Goal: Complete application form: Complete application form

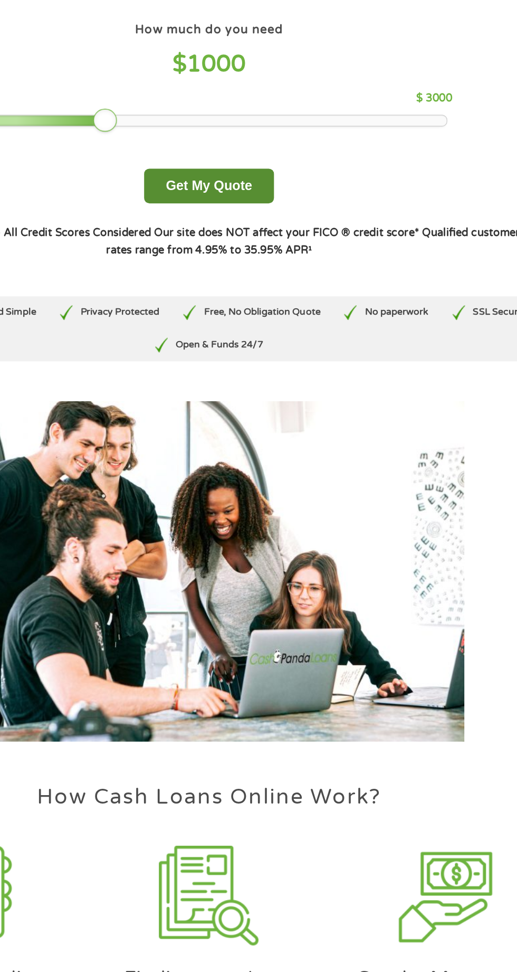
click at [289, 207] on button "Get My Quote" at bounding box center [258, 218] width 92 height 25
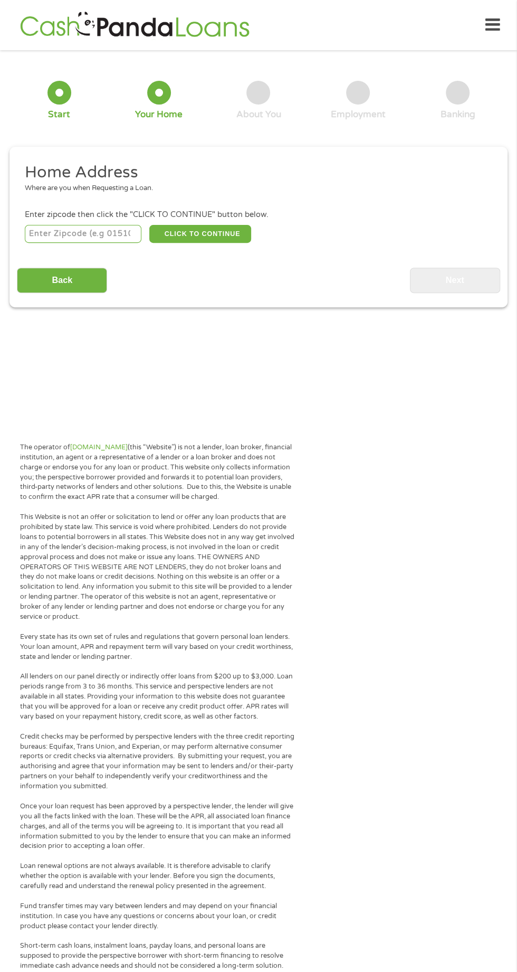
scroll to position [5, 0]
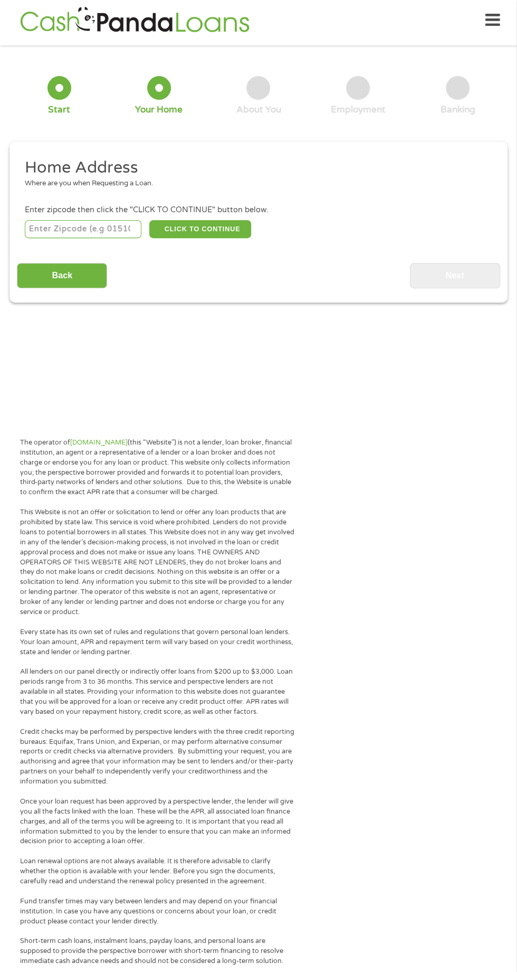
click at [108, 229] on input "number" at bounding box center [83, 229] width 117 height 18
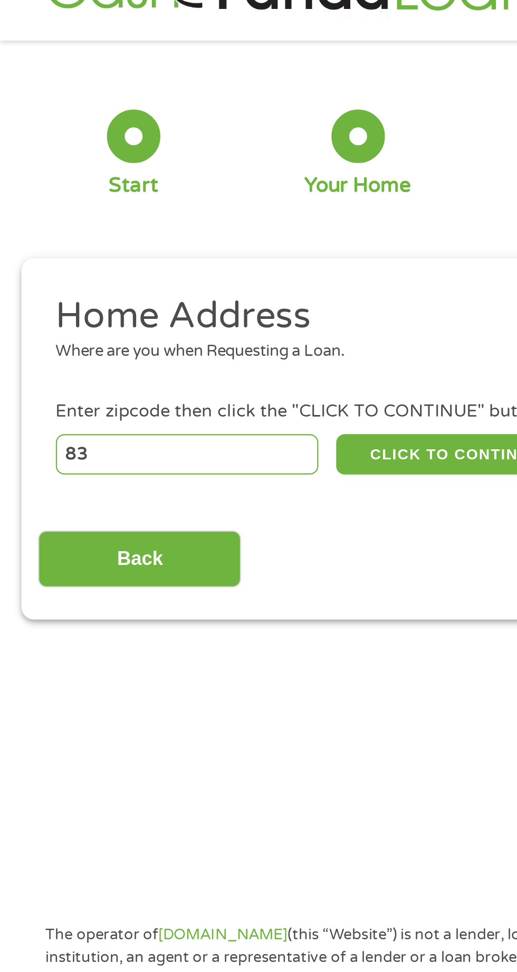
type input "8"
type input "92345"
select select "[US_STATE]"
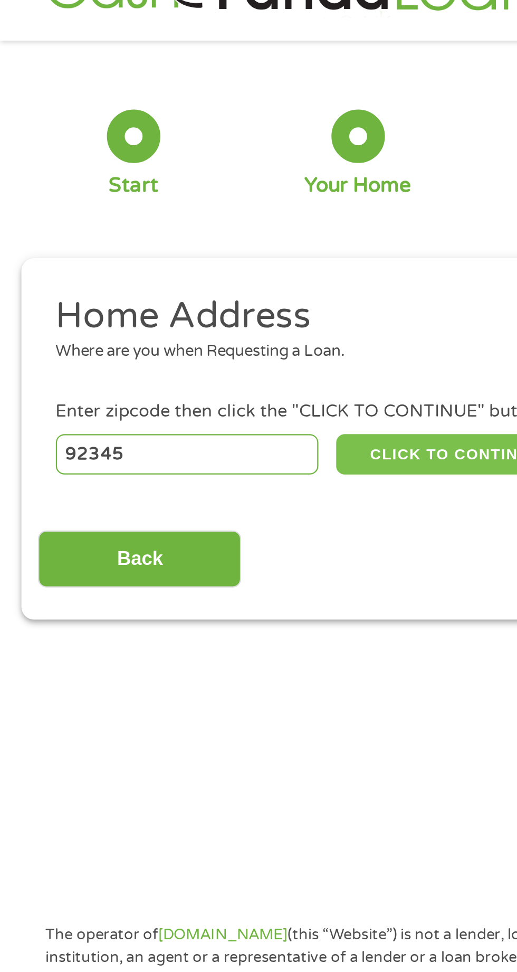
click at [203, 230] on button "CLICK TO CONTINUE" at bounding box center [200, 229] width 102 height 18
type input "92345"
type input "Hesperia"
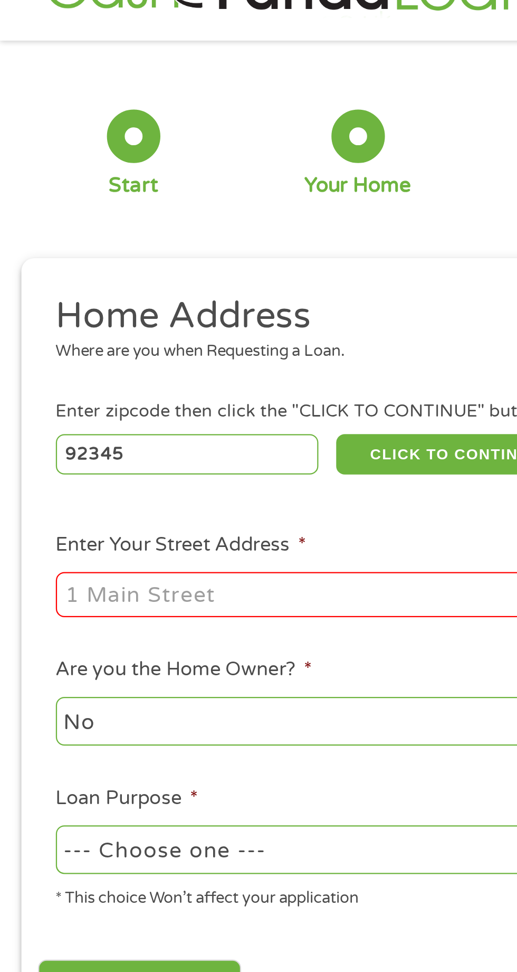
click at [116, 287] on input "Enter Your Street Address *" at bounding box center [138, 291] width 226 height 20
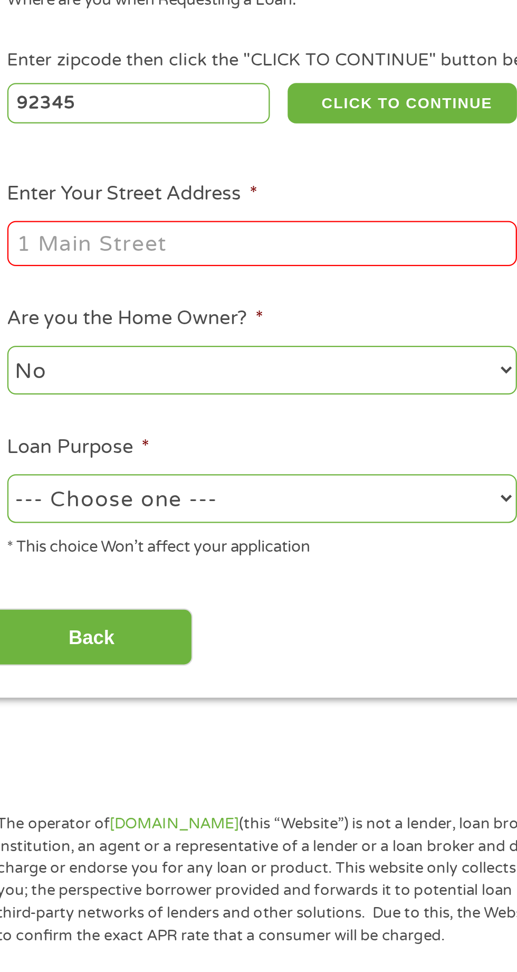
type input "[STREET_ADDRESS]"
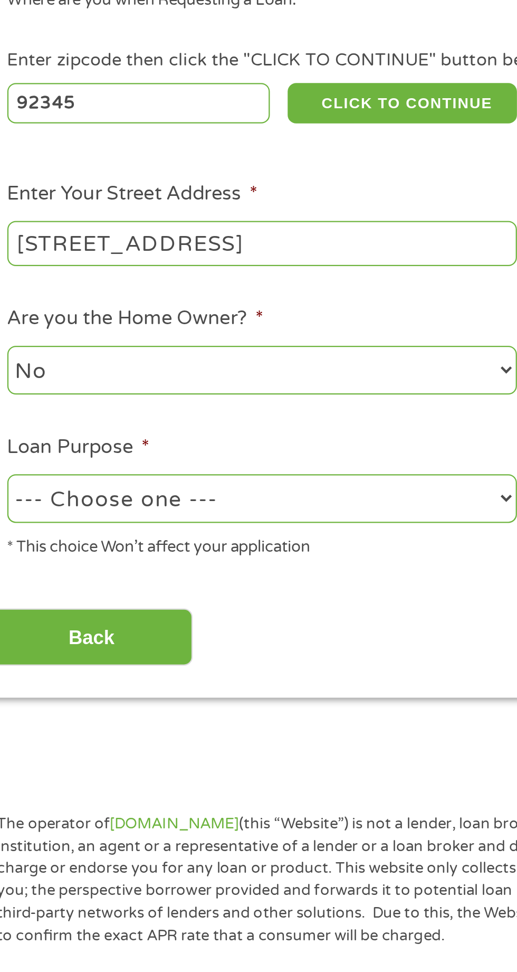
click at [147, 405] on select "--- Choose one --- Pay Bills Debt Consolidation Home Improvement Major Purchase…" at bounding box center [138, 405] width 226 height 22
select select "paybills"
click at [25, 395] on select "--- Choose one --- Pay Bills Debt Consolidation Home Improvement Major Purchase…" at bounding box center [138, 405] width 226 height 22
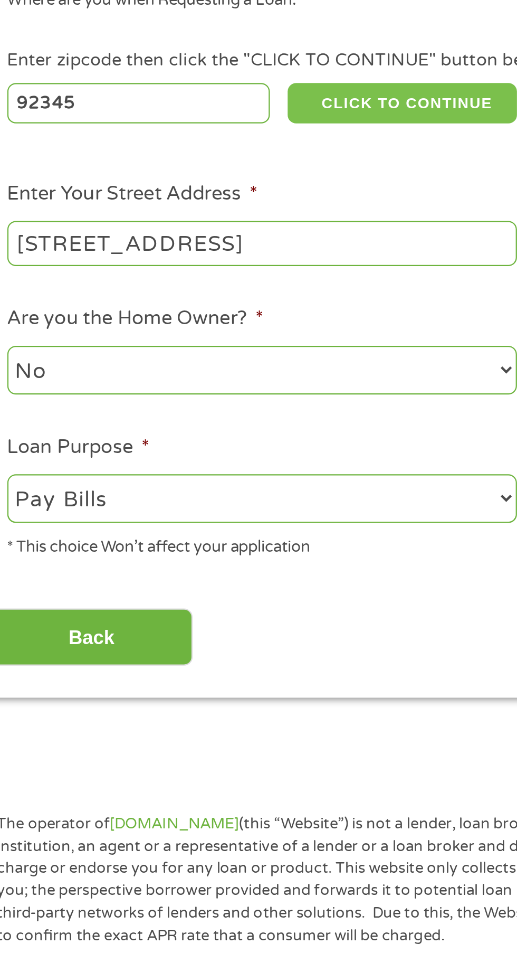
click at [235, 221] on button "CLICK TO CONTINUE" at bounding box center [200, 229] width 102 height 18
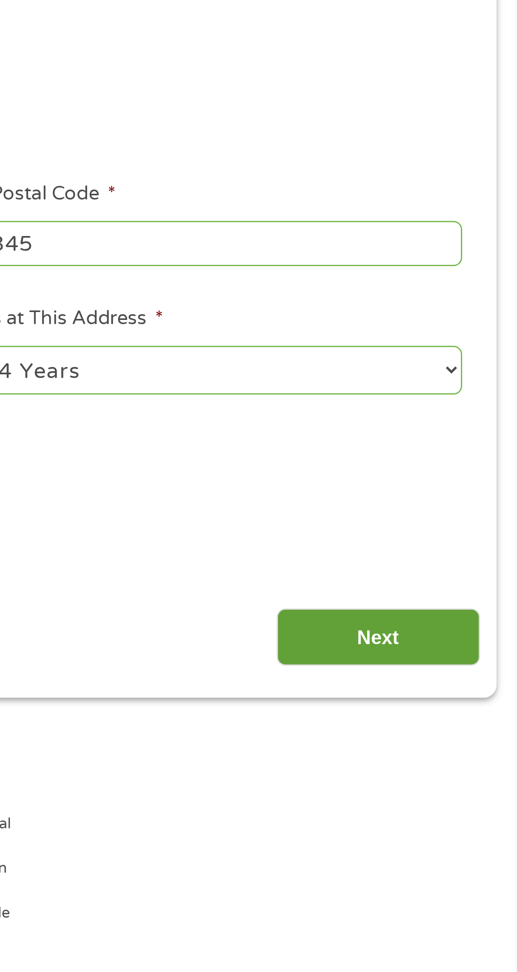
click at [463, 468] on input "Next" at bounding box center [455, 466] width 90 height 26
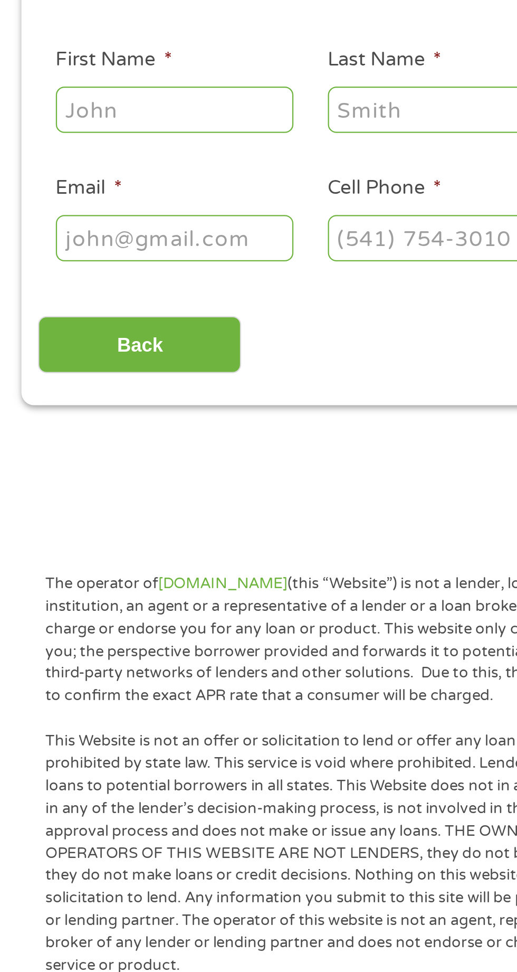
click at [89, 229] on input "First Name *" at bounding box center [78, 232] width 106 height 20
type input "[PERSON_NAME]"
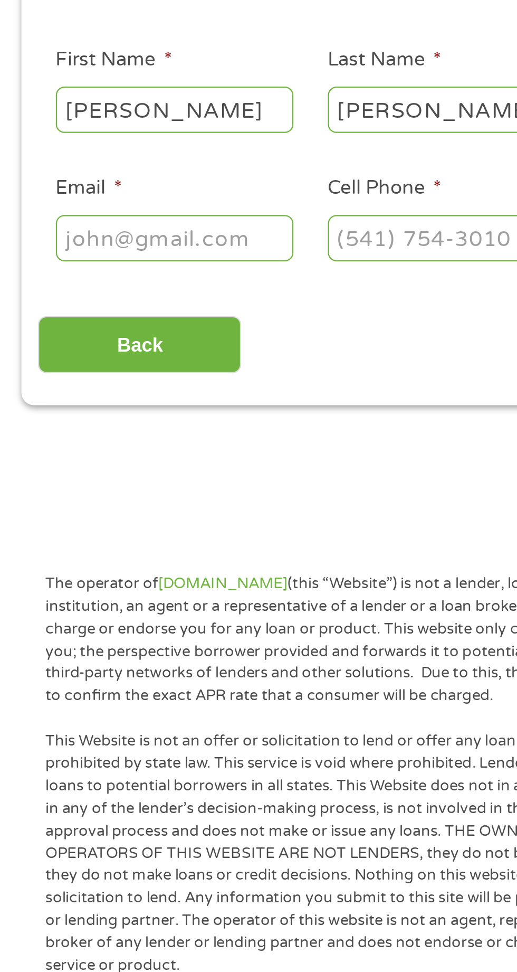
type input "[EMAIL_ADDRESS][DOMAIN_NAME]"
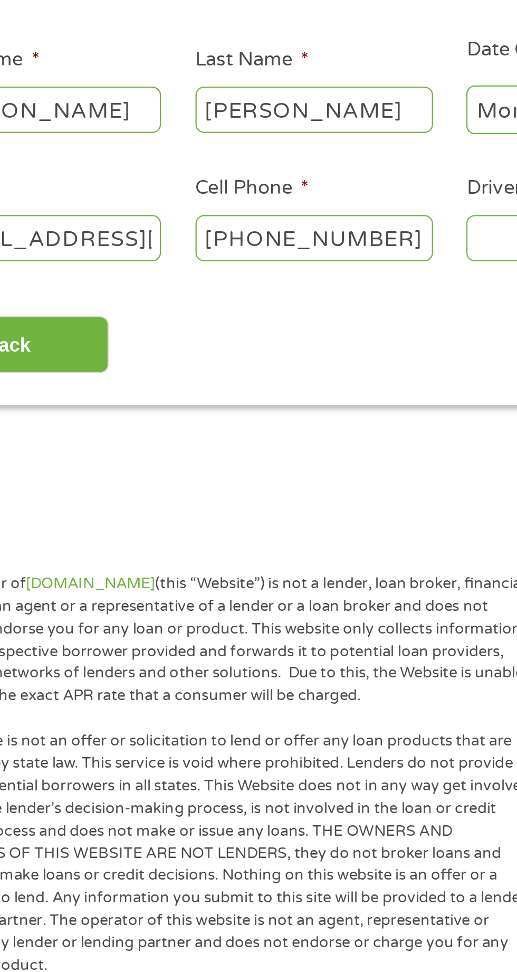
click at [230, 291] on input "[PHONE_NUMBER]" at bounding box center [199, 289] width 106 height 20
type input "[PHONE_NUMBER]"
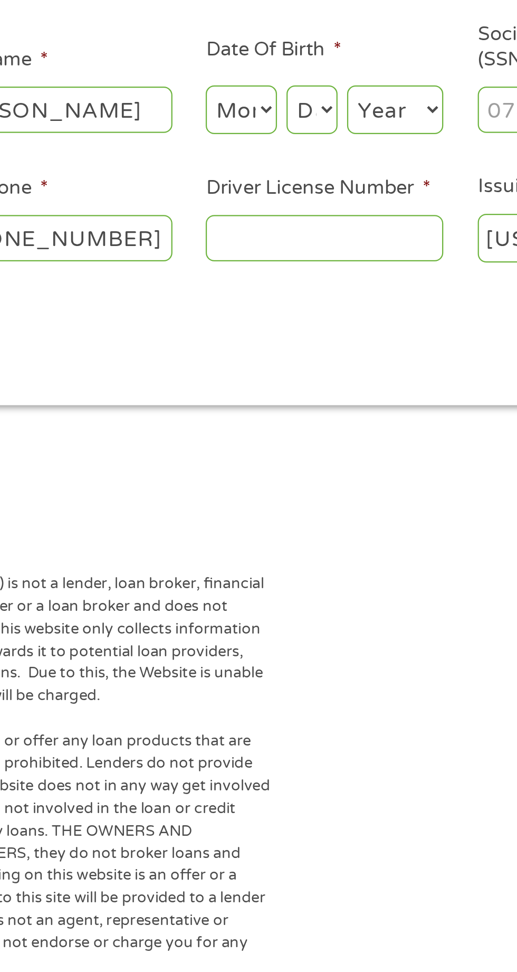
click at [317, 287] on input "Driver License Number *" at bounding box center [319, 289] width 106 height 20
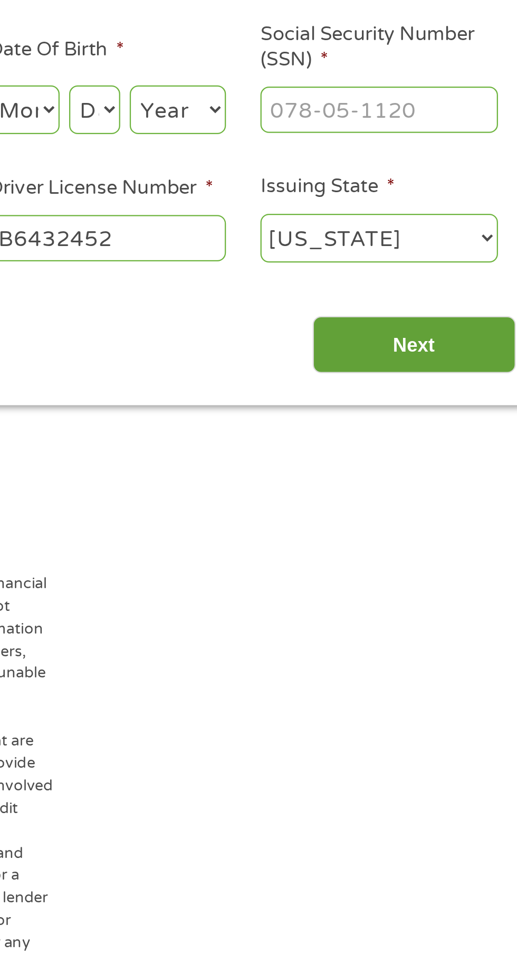
type input "B6432452"
click at [461, 339] on input "Next" at bounding box center [455, 337] width 90 height 26
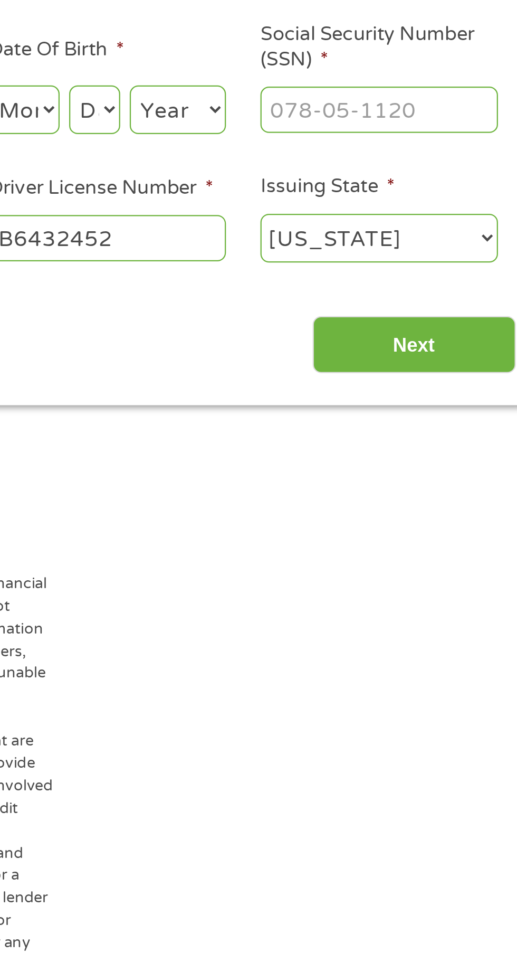
click at [449, 234] on input "Social Security Number (SSN) *" at bounding box center [440, 232] width 106 height 20
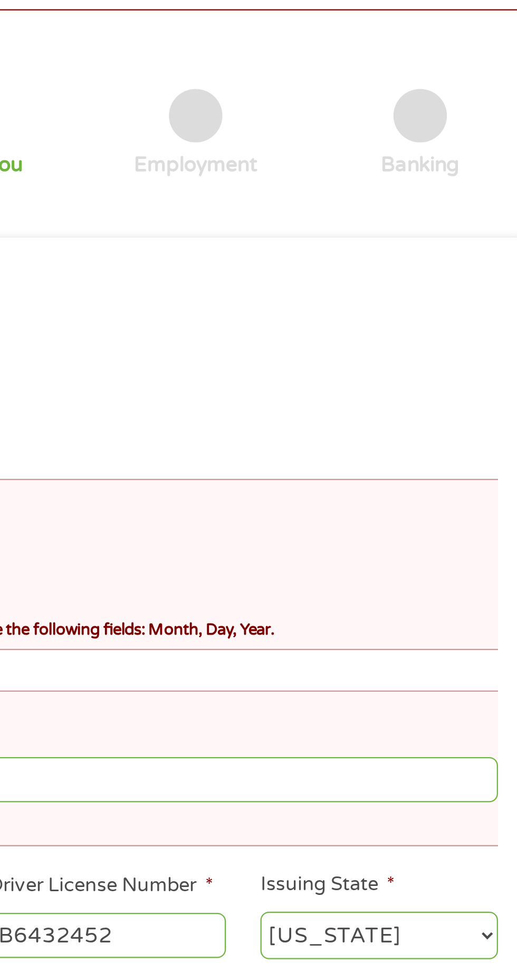
scroll to position [4, 4]
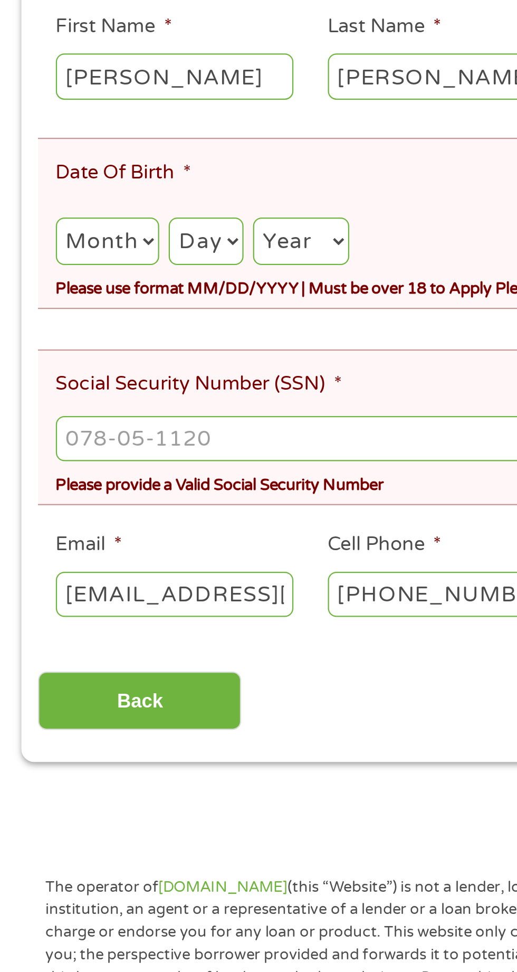
click at [96, 417] on input "Social Security Number (SSN) *" at bounding box center [259, 427] width 468 height 20
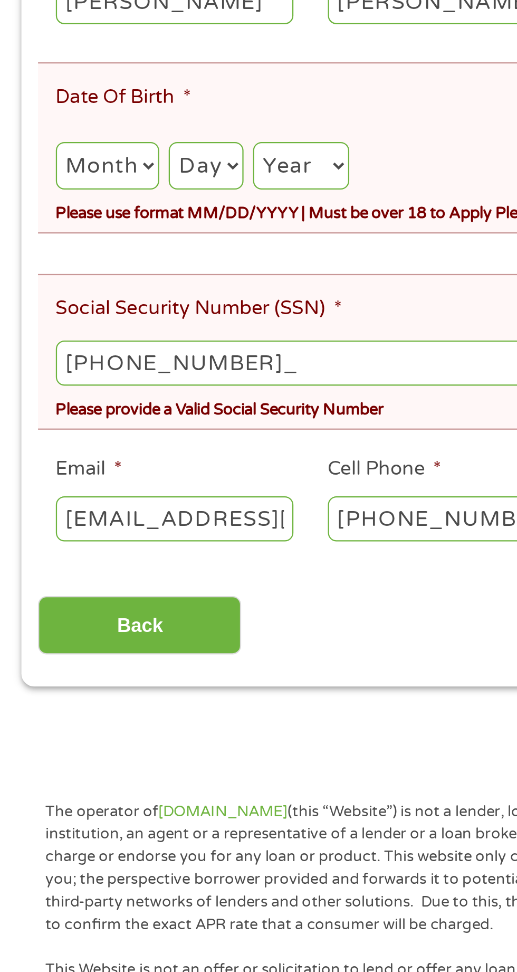
type input "563-55-7814"
click at [55, 335] on select "Month 1 2 3 4 5 6 7 8 9 10 11 12" at bounding box center [48, 340] width 46 height 22
select select "2"
click at [25, 329] on select "Month 1 2 3 4 5 6 7 8 9 10 11 12" at bounding box center [48, 340] width 46 height 22
click at [107, 333] on select "Day 1 2 3 4 5 6 7 8 9 10 11 12 13 14 15 16 17 18 19 20 21 22 23 24 25 26 27 28 …" at bounding box center [91, 340] width 33 height 22
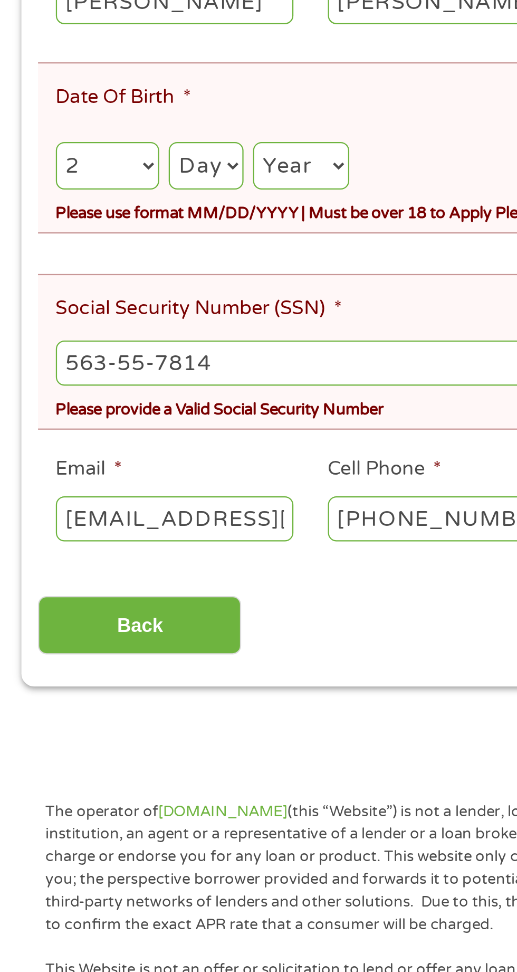
select select "9"
click at [75, 329] on select "Day 1 2 3 4 5 6 7 8 9 10 11 12 13 14 15 16 17 18 19 20 21 22 23 24 25 26 27 28 …" at bounding box center [91, 340] width 33 height 22
click at [162, 343] on div "Month Month 1 2 3 4 5 6 7 8 9 10 11 12 Day Day 1 2 3 4 5 6 7 8 9 10 11 12 13 14…" at bounding box center [259, 336] width 468 height 31
click at [142, 332] on select "Year [DATE] 2006 2005 2004 2003 2002 2001 2000 1999 1998 1997 1996 1995 1994 19…" at bounding box center [133, 340] width 43 height 22
select select "1979"
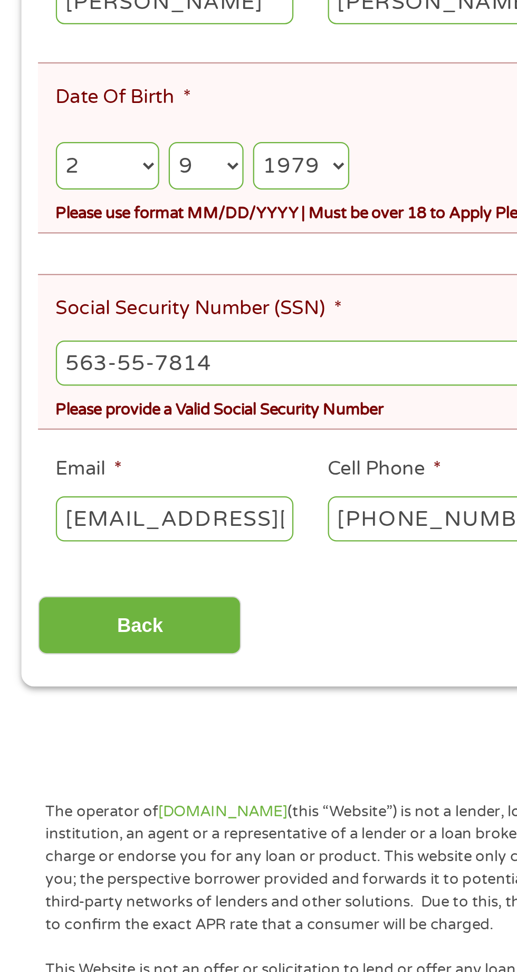
click at [113, 329] on select "Year [DATE] 2006 2005 2004 2003 2002 2001 2000 1999 1998 1997 1996 1995 1994 19…" at bounding box center [133, 340] width 43 height 22
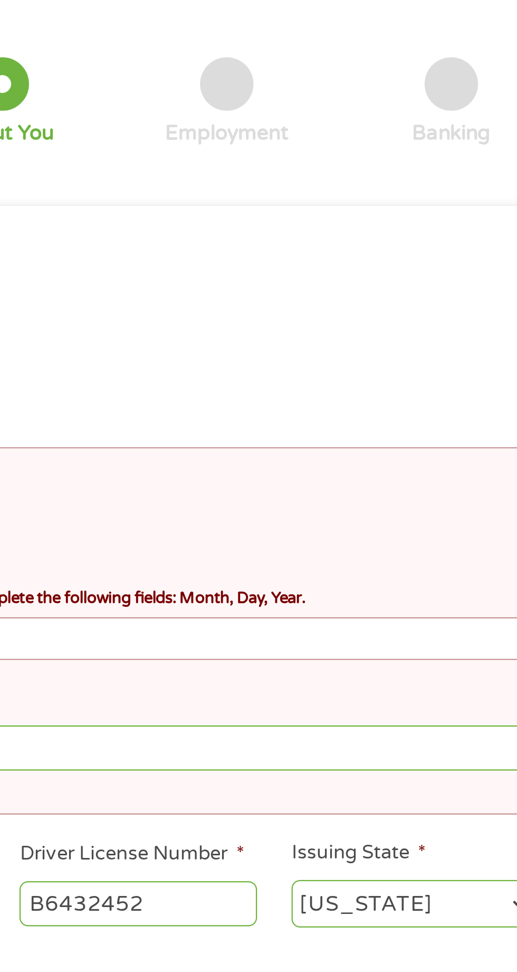
scroll to position [0, 0]
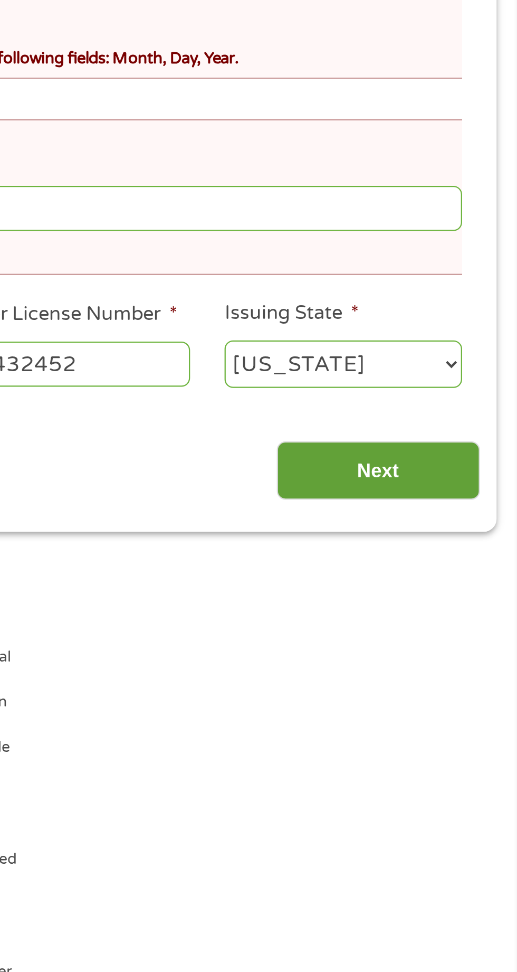
click at [464, 539] on input "Next" at bounding box center [455, 544] width 90 height 26
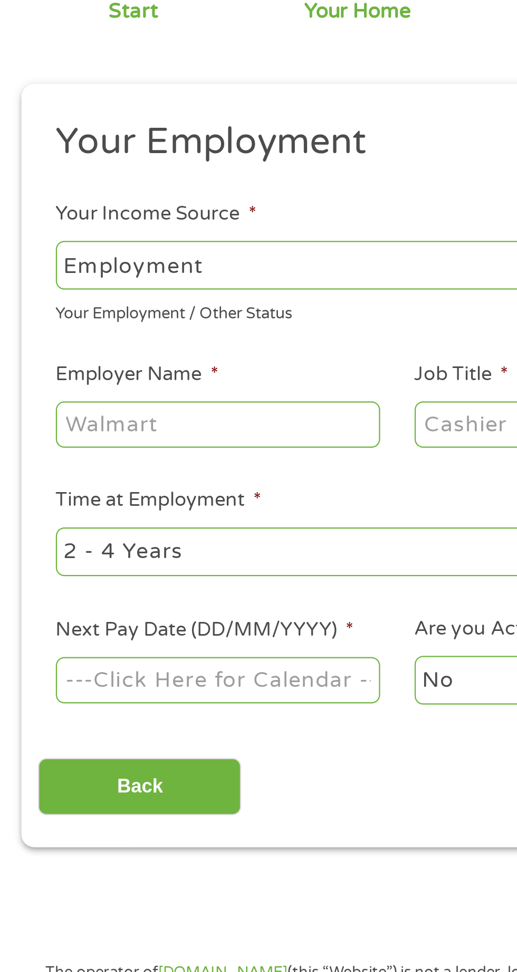
scroll to position [5, 0]
click at [74, 226] on select "--- Choose one --- Employment [DEMOGRAPHIC_DATA] Benefits" at bounding box center [138, 223] width 226 height 22
click at [137, 214] on select "--- Choose one --- Employment [DEMOGRAPHIC_DATA] Benefits" at bounding box center [138, 223] width 226 height 22
select select "benefits"
click at [25, 212] on select "--- Choose one --- Employment [DEMOGRAPHIC_DATA] Benefits" at bounding box center [138, 223] width 226 height 22
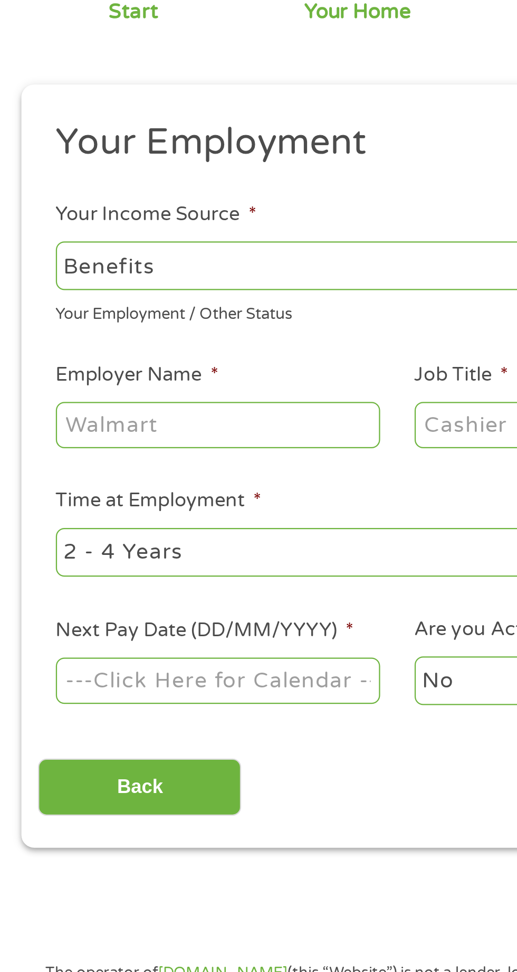
type input "Other"
type input "[PHONE_NUMBER]"
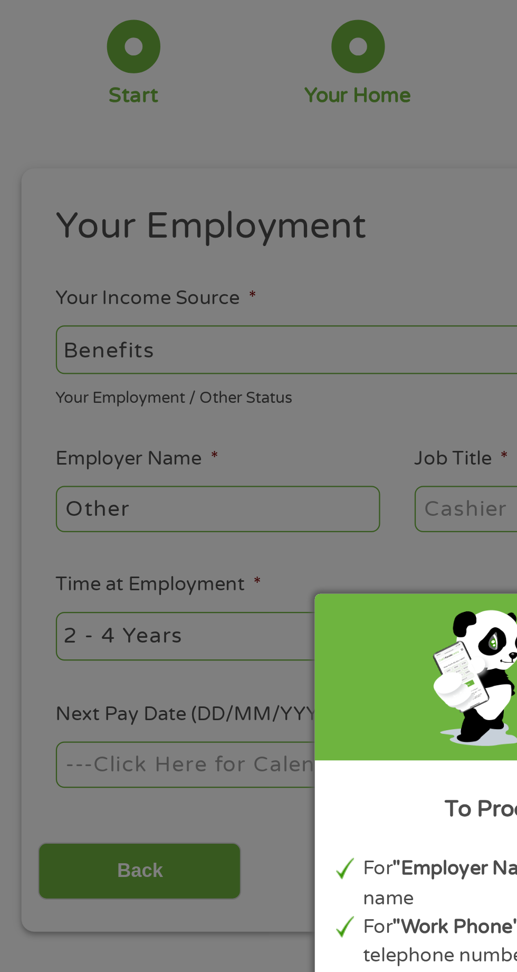
click at [94, 222] on div "Panda Tips To Proceed, Please Enter: For "Employer Name" , enter your benefit p…" at bounding box center [258, 486] width 517 height 972
click at [127, 394] on div "Panda Tips To Proceed, Please Enter: For "Employer Name" , enter your benefit p…" at bounding box center [258, 486] width 517 height 972
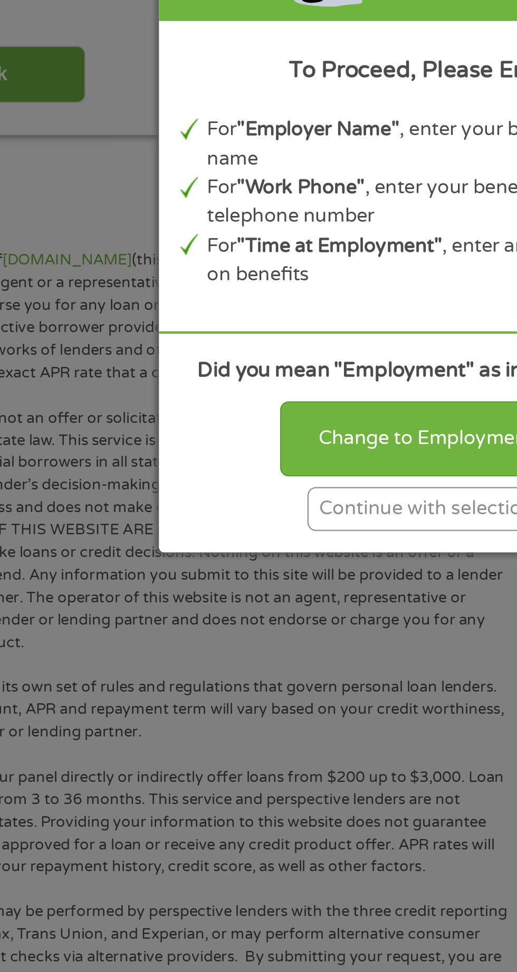
scroll to position [30, 0]
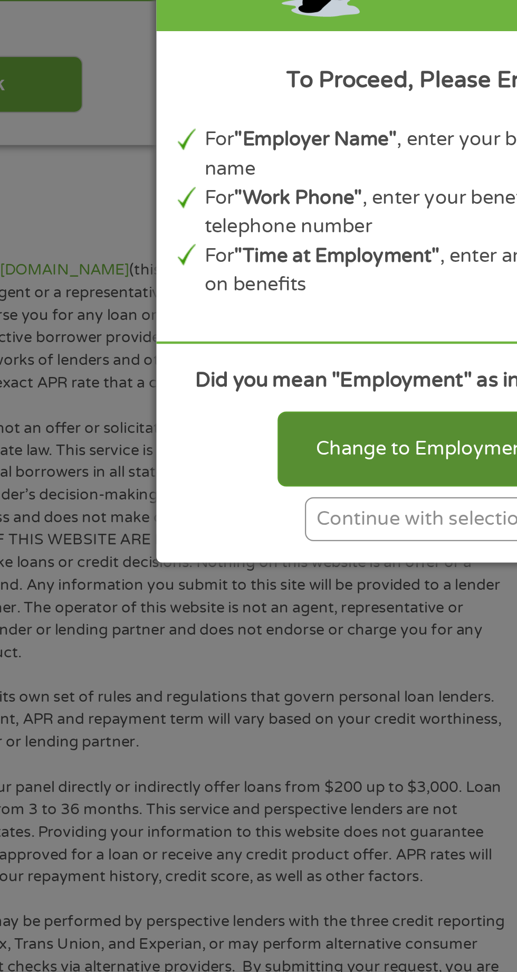
click at [277, 586] on div "Change to Employment" at bounding box center [259, 590] width 130 height 33
select select "fullTime"
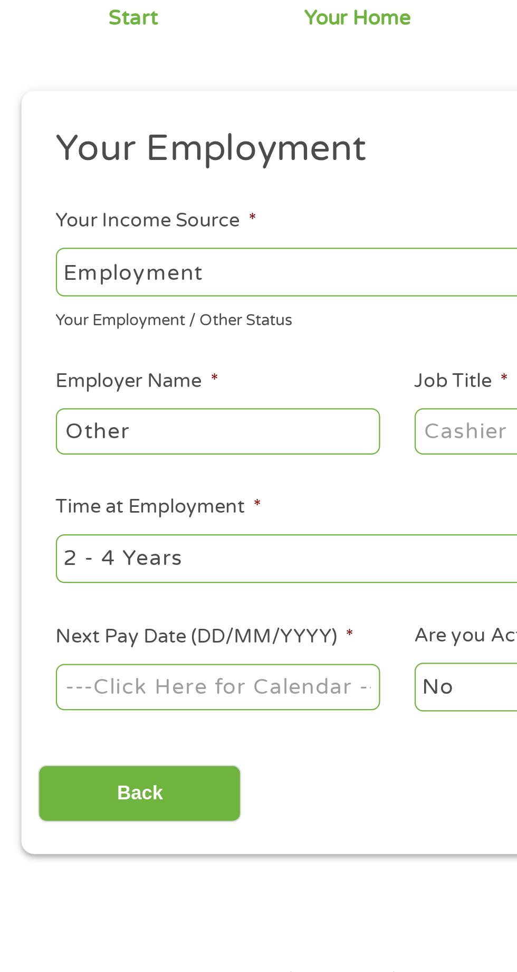
click at [108, 191] on select "--- Choose one --- Employment [DEMOGRAPHIC_DATA] Benefits" at bounding box center [138, 197] width 226 height 22
click at [25, 186] on select "--- Choose one --- Employment [DEMOGRAPHIC_DATA] Benefits" at bounding box center [138, 197] width 226 height 22
click at [97, 264] on input "Other" at bounding box center [97, 268] width 144 height 20
type input "O"
type input "Ssi"
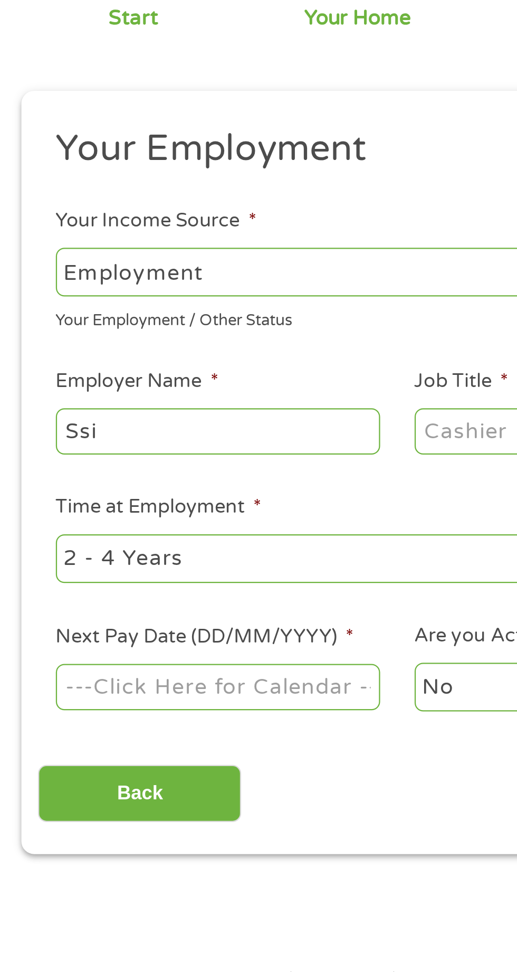
click at [69, 325] on select "--- Choose one --- 1 Year or less 1 - 2 Years 2 - 4 Years Over 4 Years" at bounding box center [138, 325] width 226 height 22
select select "24months"
click at [25, 314] on select "--- Choose one --- 1 Year or less 1 - 2 Years 2 - 4 Years Over 4 Years" at bounding box center [138, 325] width 226 height 22
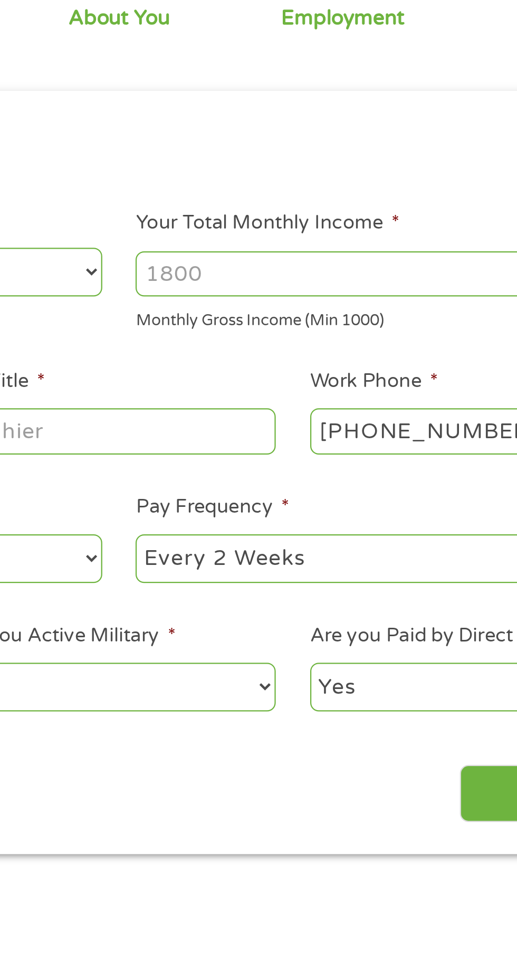
click at [335, 200] on input "Your Total Monthly Income *" at bounding box center [379, 198] width 226 height 20
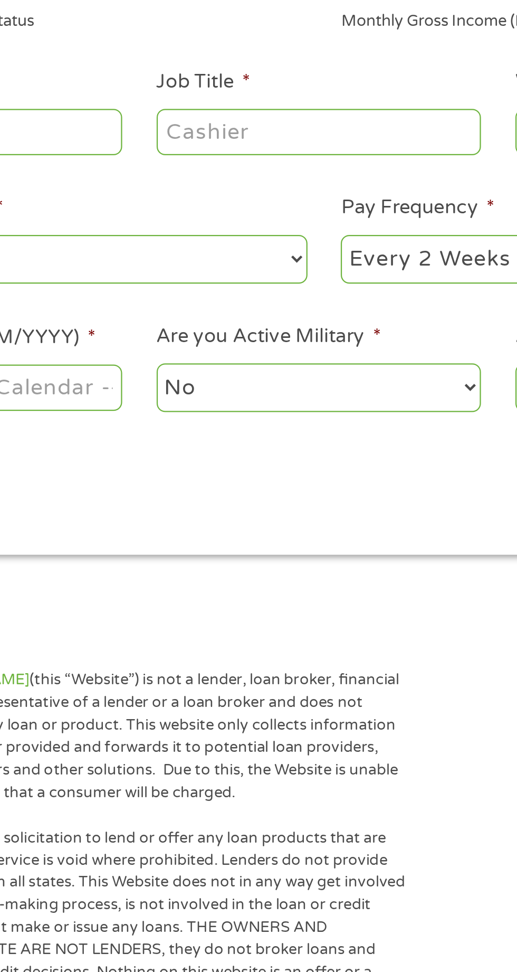
type input "900"
click at [254, 264] on input "Job Title *" at bounding box center [256, 268] width 144 height 20
click at [243, 264] on input "Job Title *" at bounding box center [256, 268] width 144 height 20
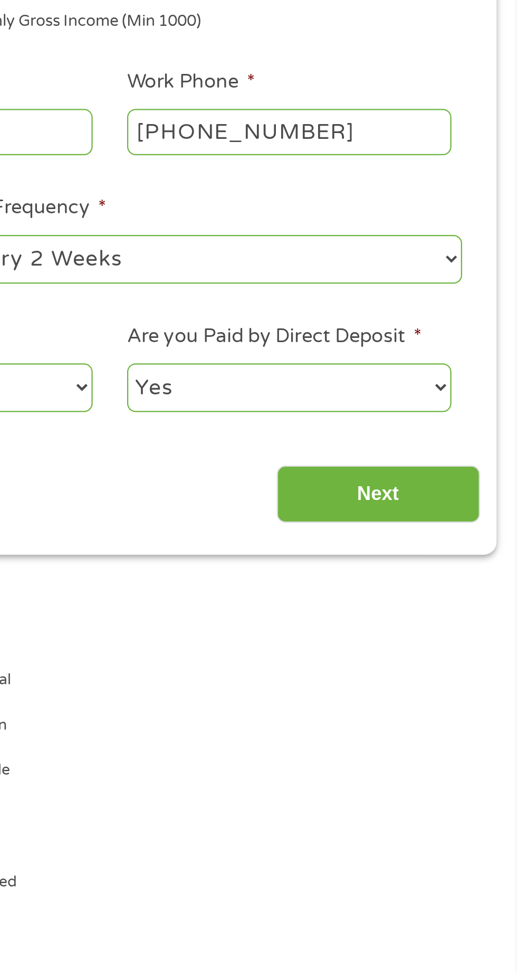
type input "Employee"
click at [386, 326] on select "--- Choose one --- Every 2 Weeks Every Week Monthly Semi-Monthly" at bounding box center [379, 325] width 226 height 22
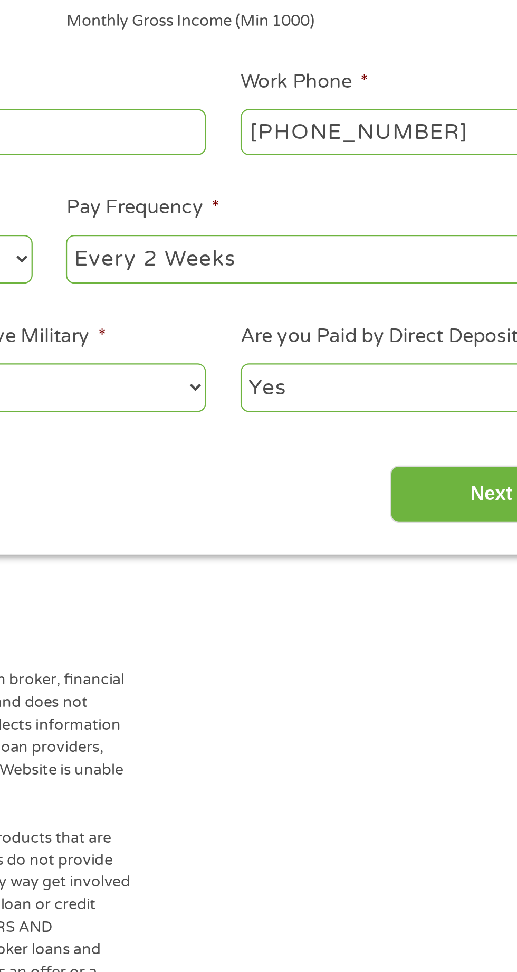
select select "monthly"
click at [266, 314] on select "--- Choose one --- Every 2 Weeks Every Week Monthly Semi-Monthly" at bounding box center [379, 325] width 226 height 22
